Goal: Task Accomplishment & Management: Manage account settings

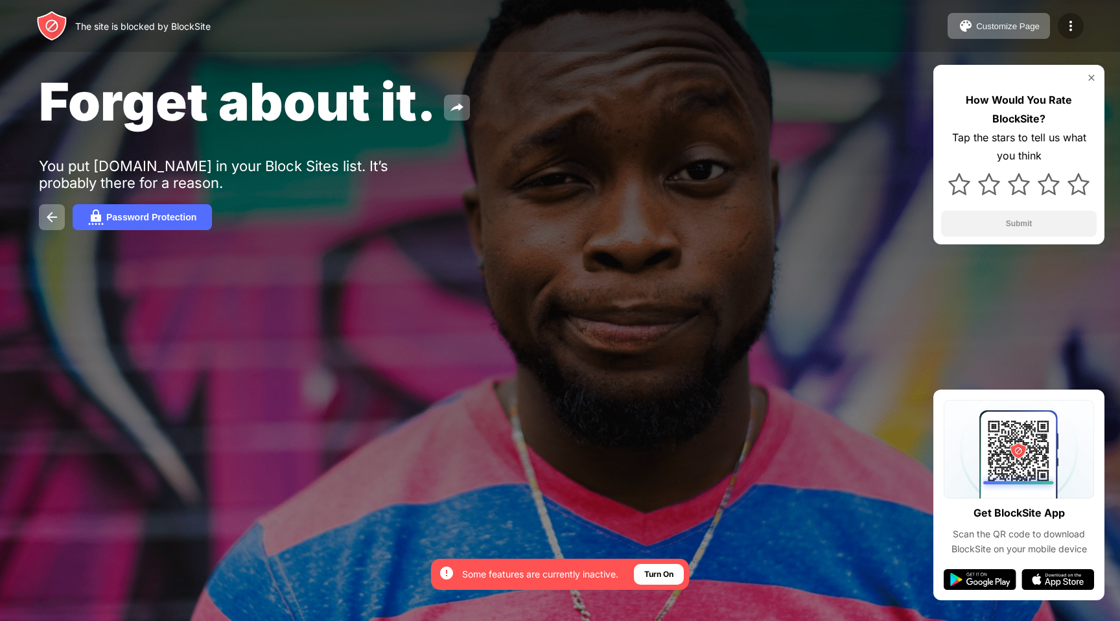
click at [1065, 21] on img at bounding box center [1071, 26] width 16 height 16
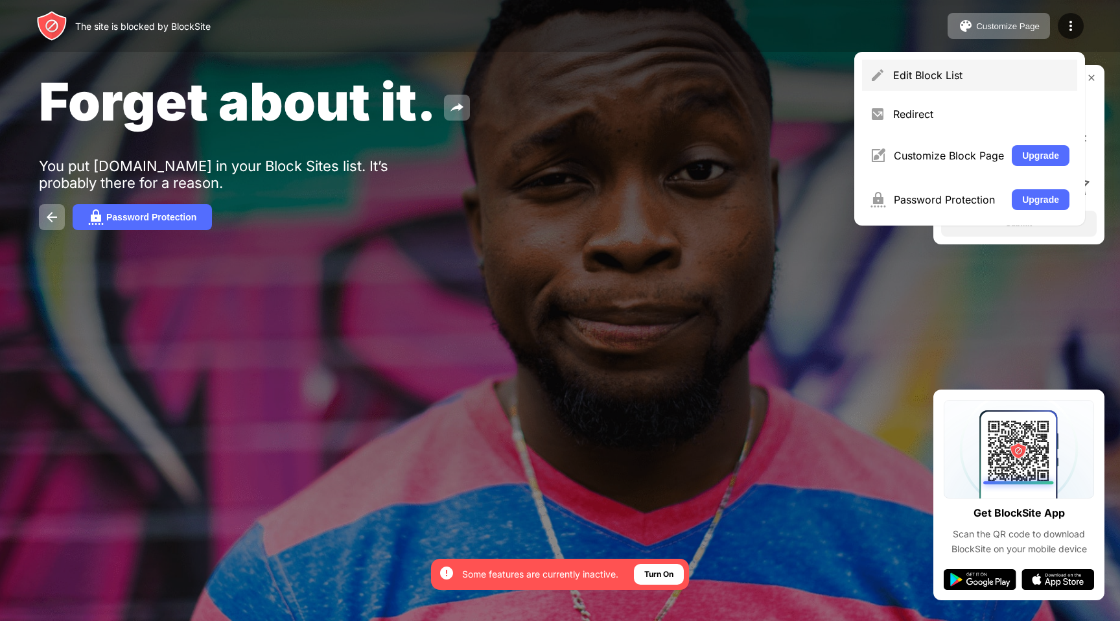
click at [915, 80] on div "Edit Block List" at bounding box center [981, 75] width 176 height 13
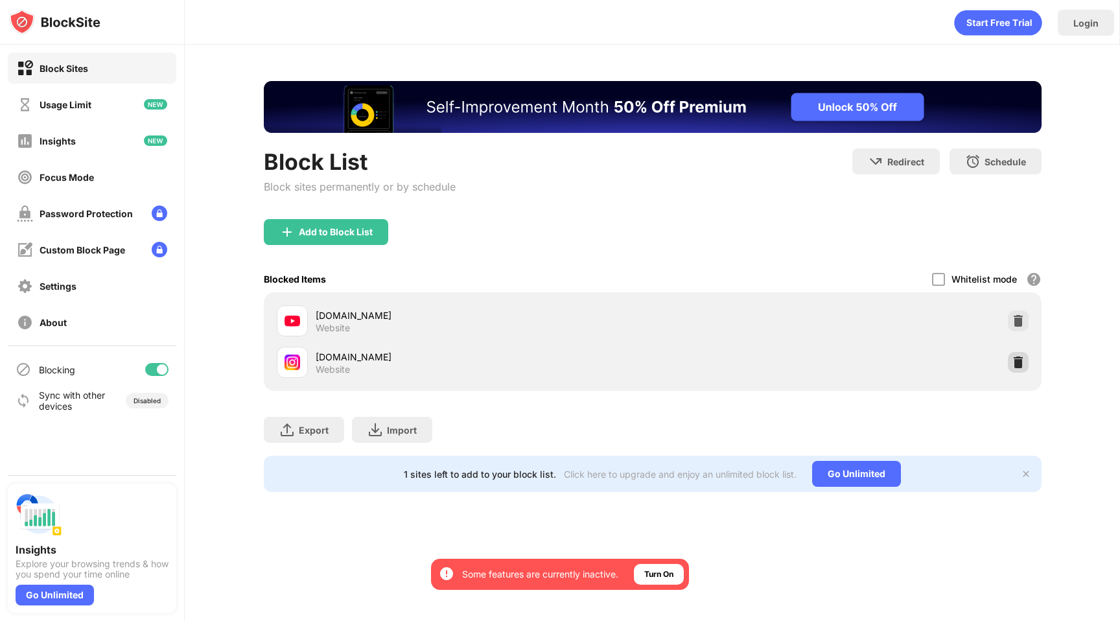
click at [1016, 362] on img at bounding box center [1018, 362] width 13 height 13
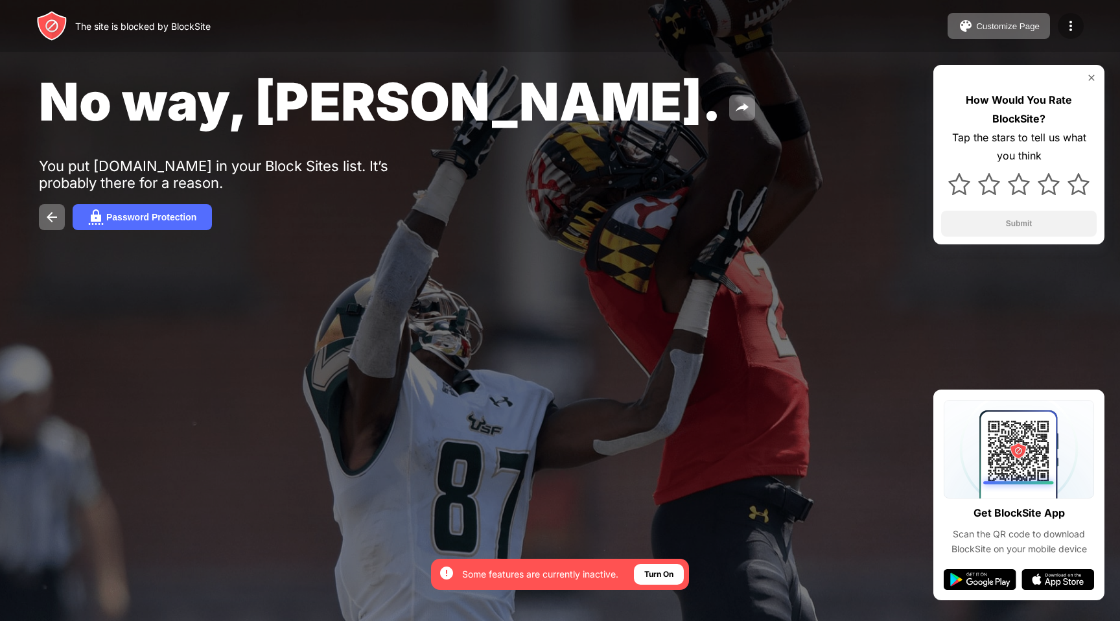
click at [1075, 23] on img at bounding box center [1071, 26] width 16 height 16
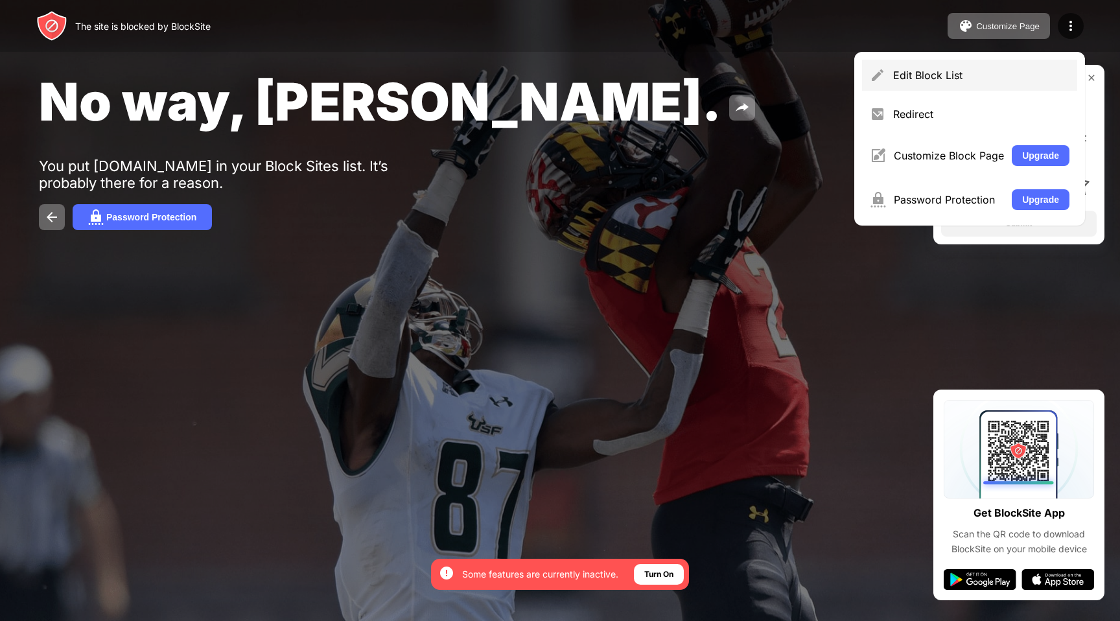
click at [953, 76] on div "Edit Block List" at bounding box center [981, 75] width 176 height 13
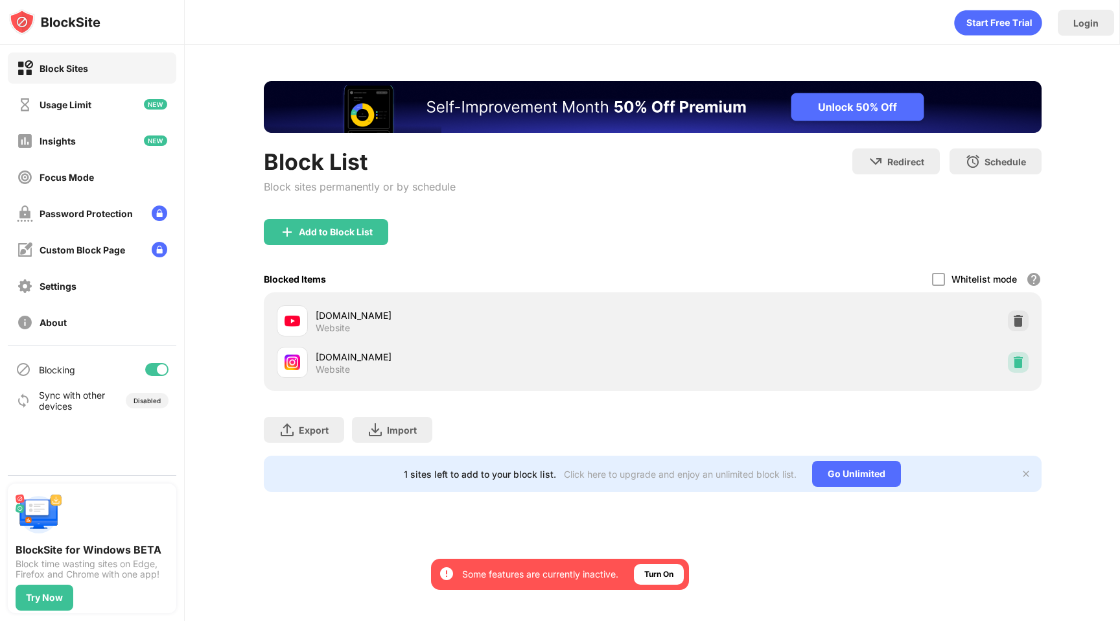
click at [1026, 363] on div at bounding box center [1018, 362] width 21 height 21
